Goal: Book appointment/travel/reservation

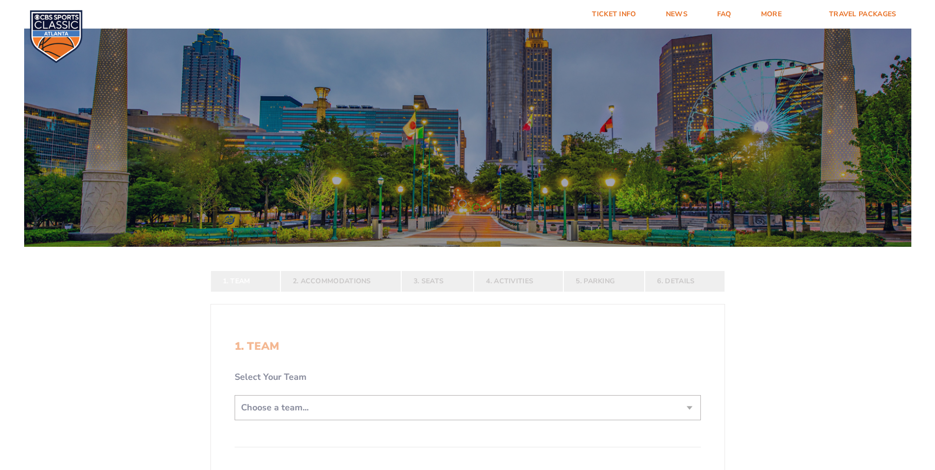
scroll to position [148, 0]
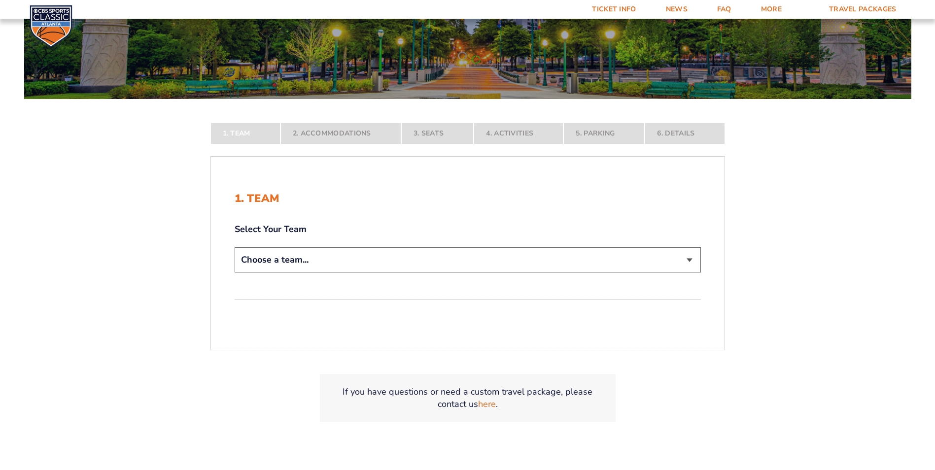
click at [356, 259] on form "[US_STATE] [US_STATE] Travel Package [US_STATE][GEOGRAPHIC_DATA] [US_STATE] Sta…" at bounding box center [467, 161] width 935 height 618
click at [686, 254] on select "Choose a team... [US_STATE] Wildcats [US_STATE] State Buckeyes [US_STATE] Tar H…" at bounding box center [468, 259] width 466 height 25
select select "12956"
click at [235, 273] on select "Choose a team... [US_STATE] Wildcats [US_STATE] State Buckeyes [US_STATE] Tar H…" at bounding box center [468, 259] width 466 height 25
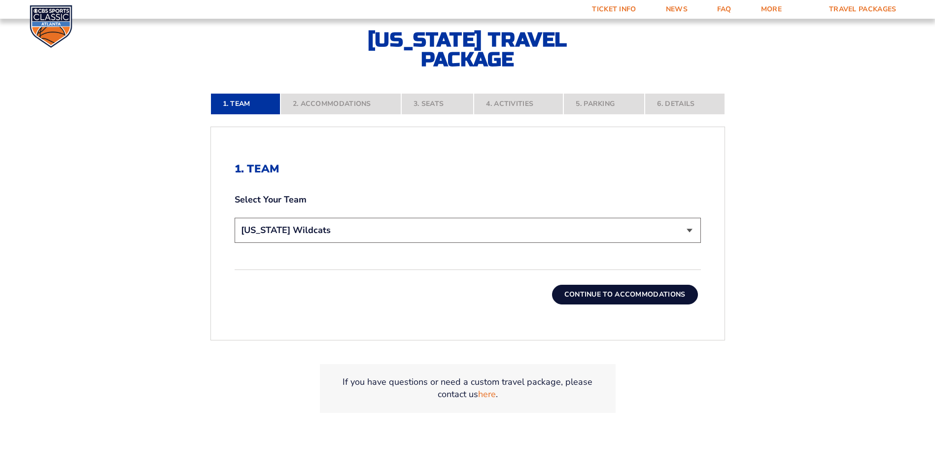
click at [649, 301] on button "Continue To Accommodations" at bounding box center [625, 295] width 146 height 20
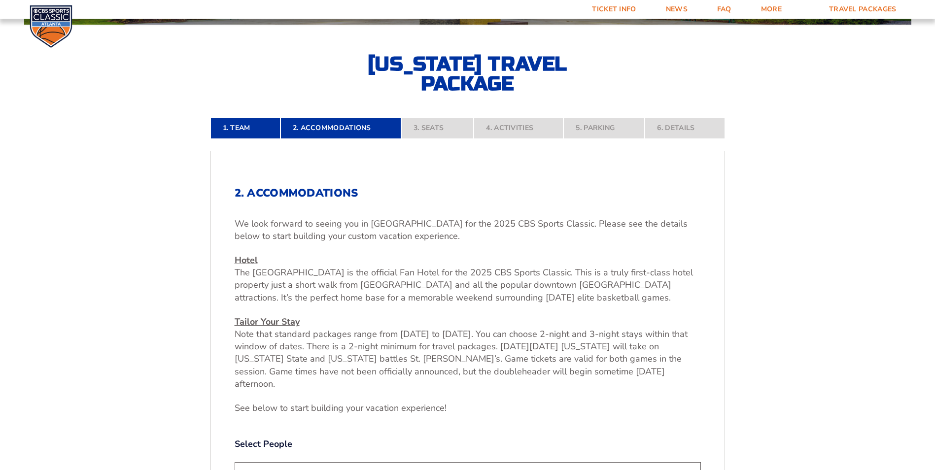
scroll to position [419, 0]
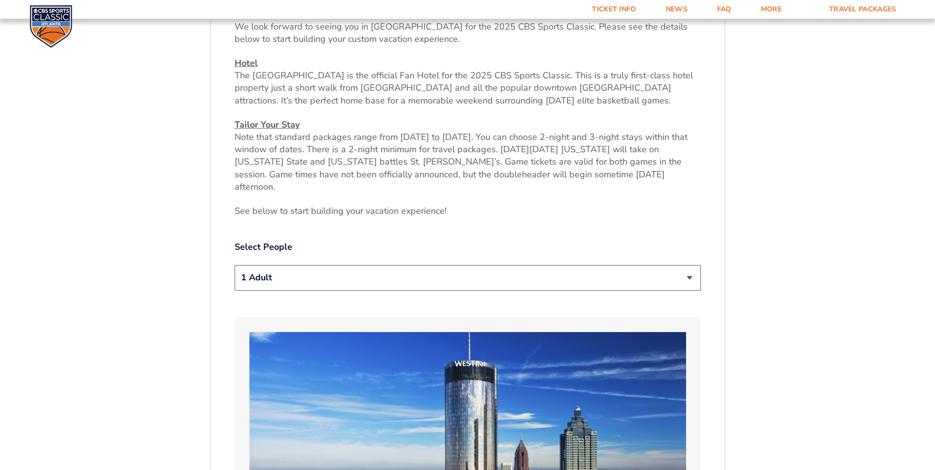
click at [337, 265] on select "1 Adult 2 Adults 3 Adults 4 Adults 2 Adults + 1 Child 2 Adults + 2 Children 2 A…" at bounding box center [468, 277] width 466 height 25
select select "2 Adults"
click at [235, 265] on select "1 Adult 2 Adults 3 Adults 4 Adults 2 Adults + 1 Child 2 Adults + 2 Children 2 A…" at bounding box center [468, 277] width 466 height 25
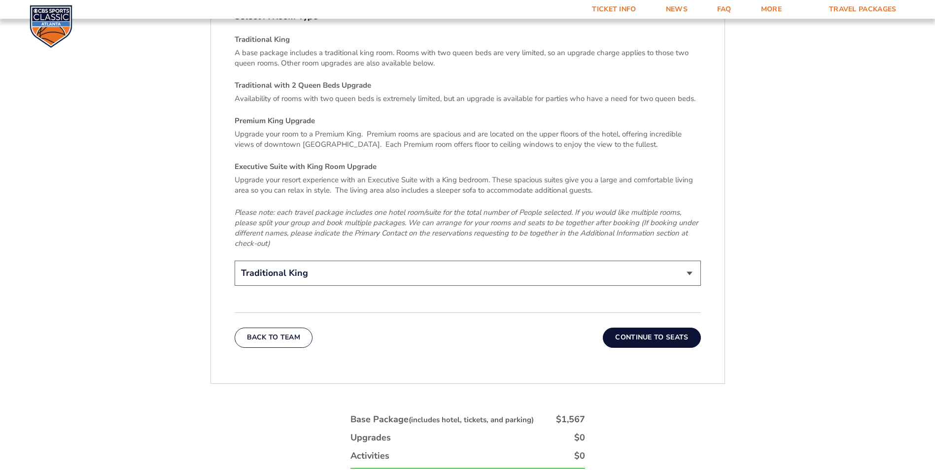
scroll to position [1652, 0]
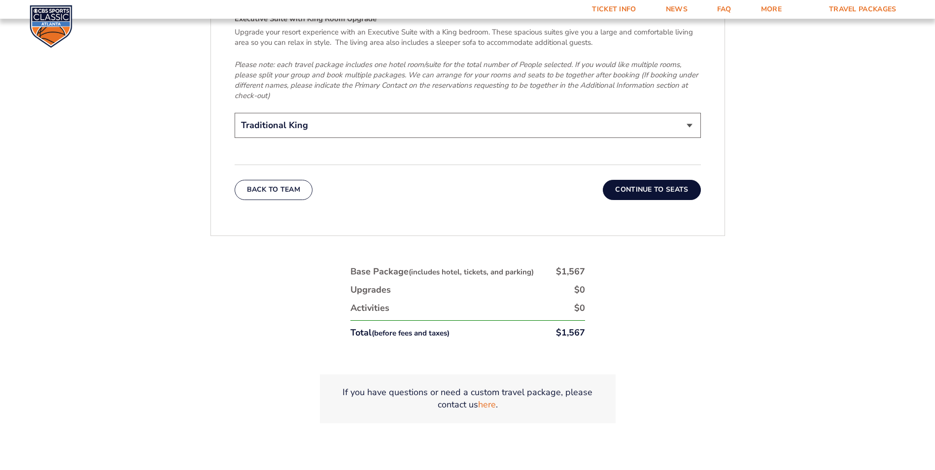
click at [635, 180] on button "Continue To Seats" at bounding box center [652, 190] width 98 height 20
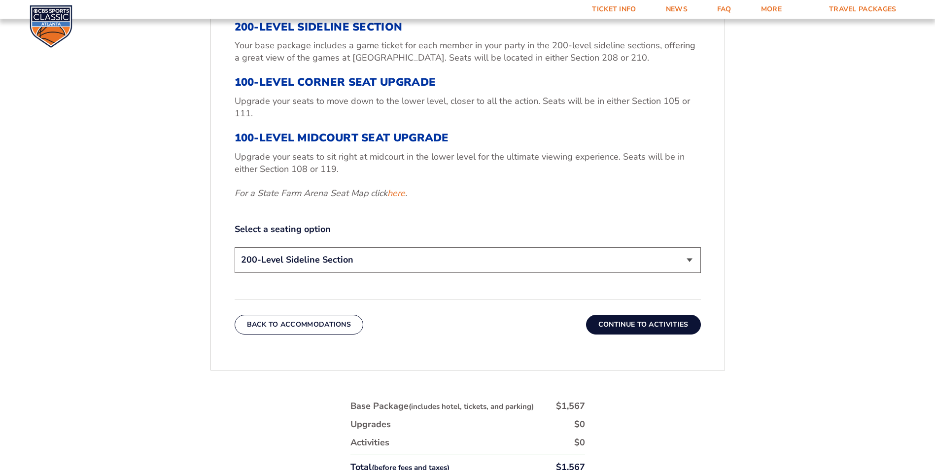
scroll to position [370, 0]
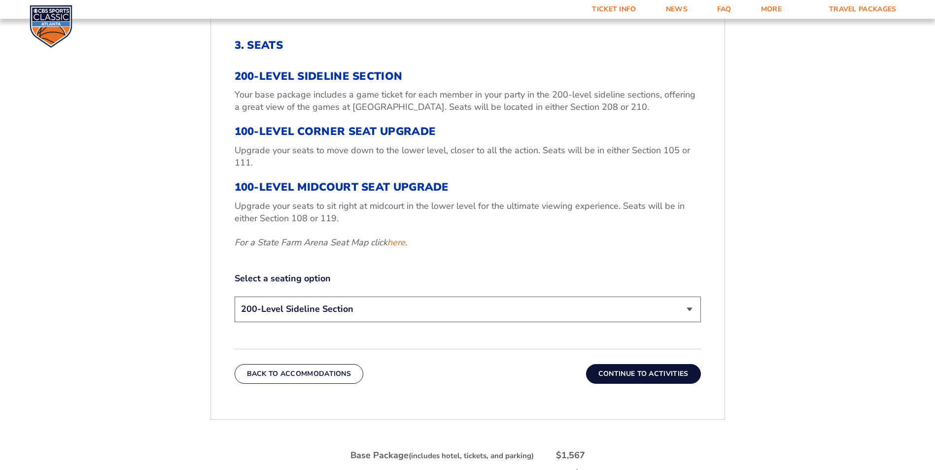
click at [403, 316] on select "200-Level Sideline Section 100-Level Corner Seat Upgrade (+$120 per person) 100…" at bounding box center [468, 309] width 466 height 25
click at [420, 268] on div "3. Seats 200-Level Sideline Section Your base package includes a game ticket fo…" at bounding box center [468, 182] width 466 height 286
click at [663, 376] on button "Continue To Activities" at bounding box center [643, 374] width 115 height 20
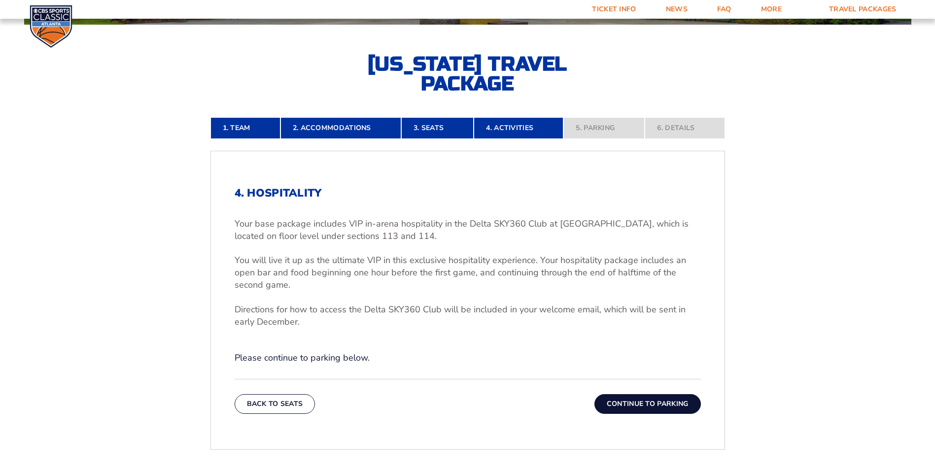
scroll to position [272, 0]
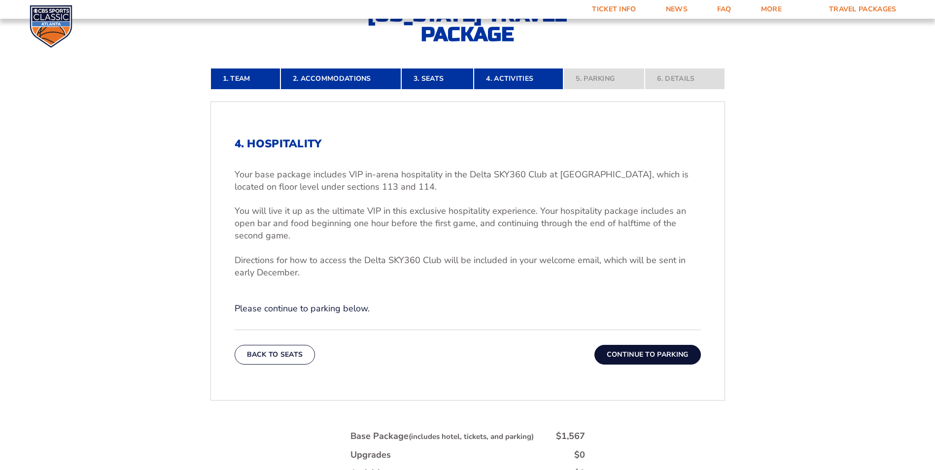
click at [621, 349] on button "Continue To Parking" at bounding box center [647, 355] width 106 height 20
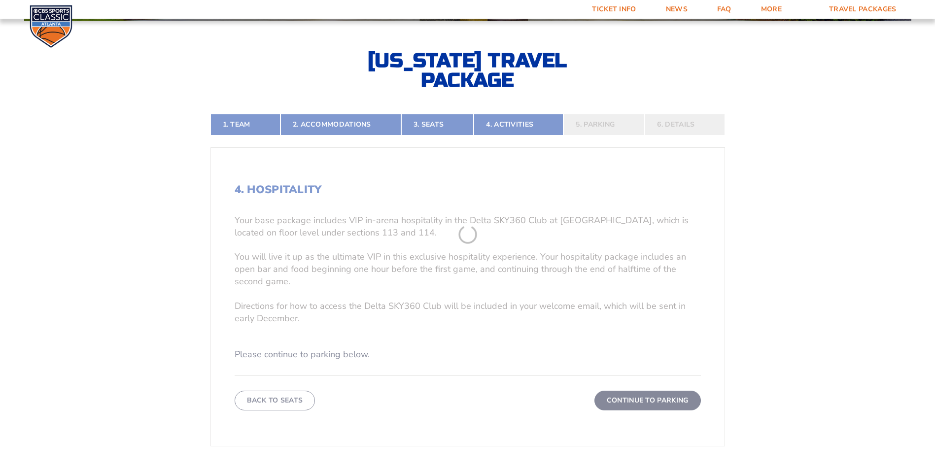
scroll to position [222, 0]
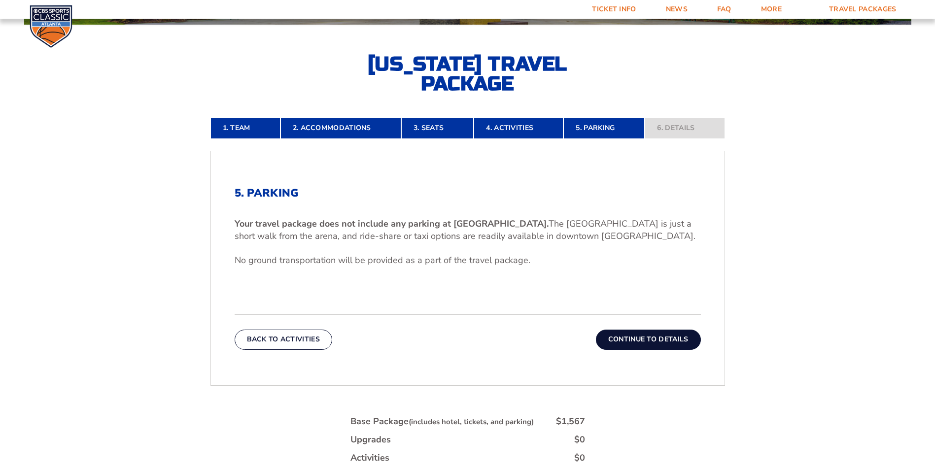
click at [626, 337] on button "Continue To Details" at bounding box center [648, 340] width 105 height 20
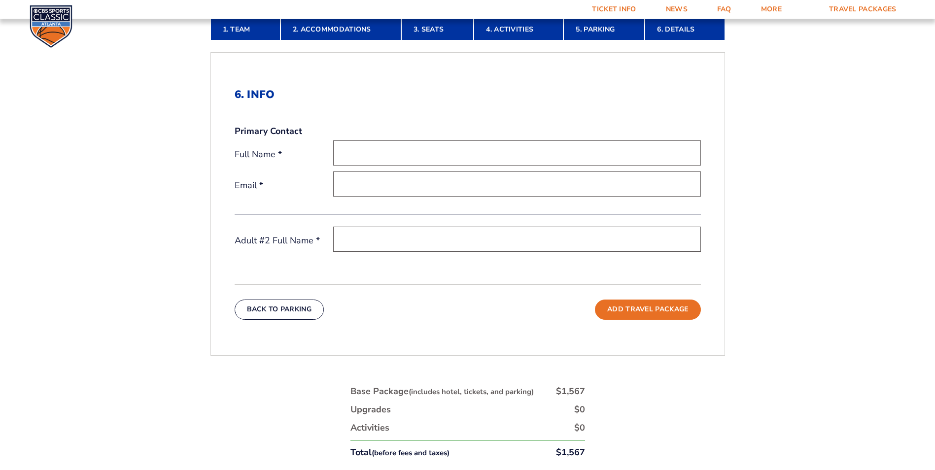
scroll to position [567, 0]
